Goal: Transaction & Acquisition: Obtain resource

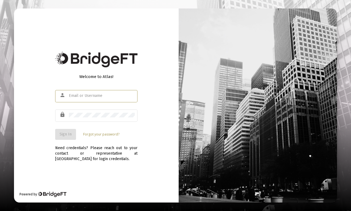
type input "[EMAIL_ADDRESS][DOMAIN_NAME]"
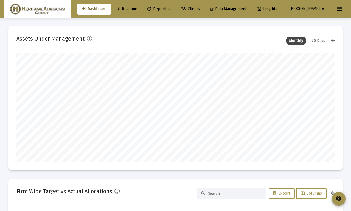
scroll to position [110, 318]
type input "[DATE]"
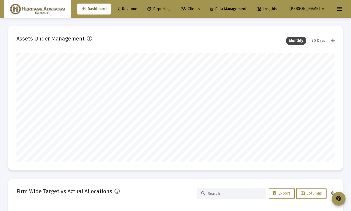
click at [171, 11] on span "Reporting" at bounding box center [158, 9] width 23 height 5
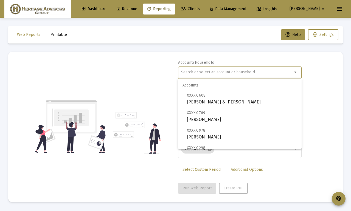
click at [195, 72] on input "text" at bounding box center [236, 72] width 111 height 4
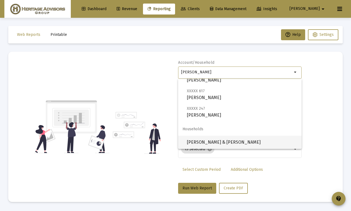
scroll to position [40, 0]
click at [224, 137] on span "[PERSON_NAME] & [PERSON_NAME]" at bounding box center [242, 142] width 110 height 13
type input "[PERSON_NAME] & [PERSON_NAME]"
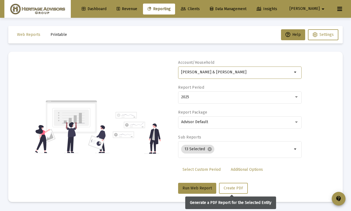
click at [237, 188] on span "Create PDF" at bounding box center [233, 188] width 19 height 5
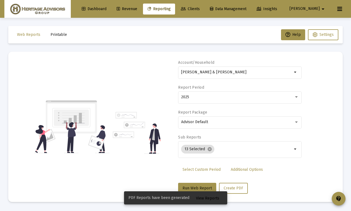
click at [213, 201] on span "View Reports" at bounding box center [207, 198] width 23 height 5
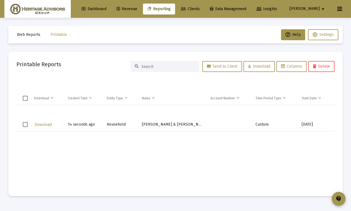
click at [42, 125] on span "Download" at bounding box center [43, 125] width 17 height 5
